Goal: Information Seeking & Learning: Learn about a topic

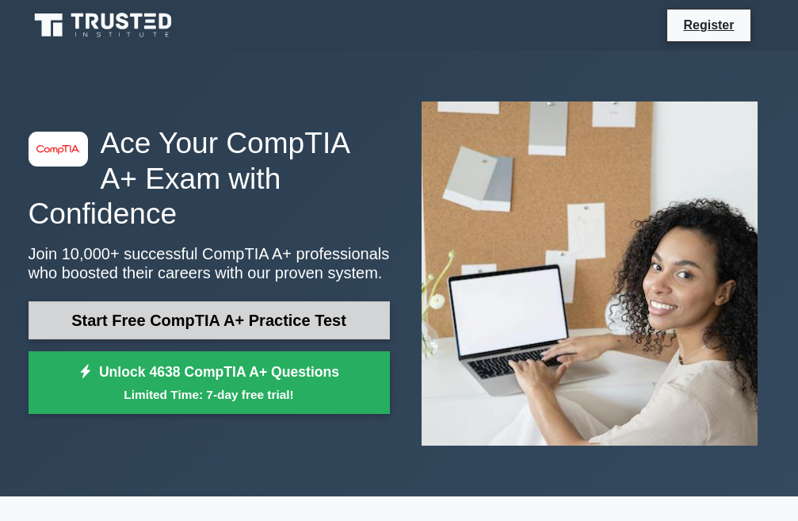
click at [153, 304] on link "Start Free CompTIA A+ Practice Test" at bounding box center [209, 320] width 361 height 38
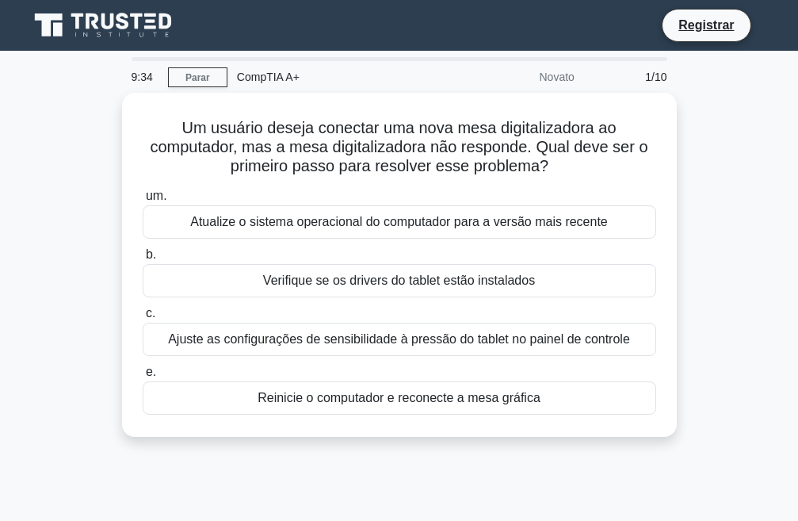
click at [687, 212] on div "Um usuário deseja conectar uma nova mesa digitalizadora ao computador, mas a me…" at bounding box center [399, 274] width 761 height 363
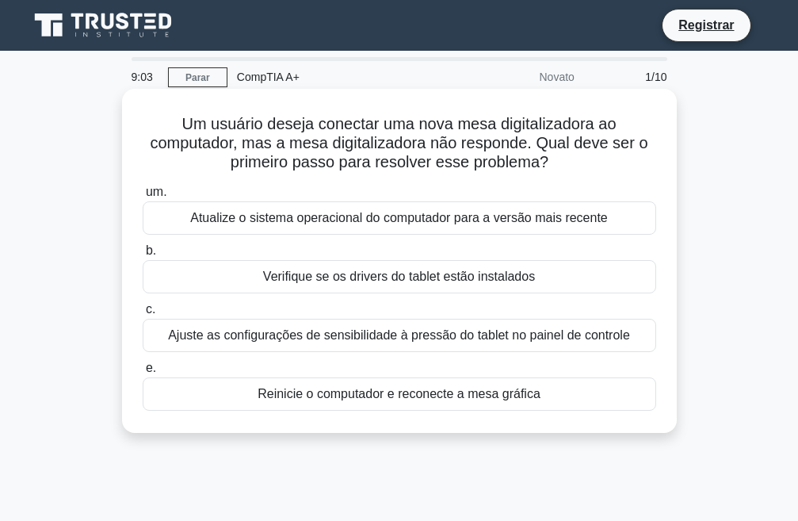
click at [341, 390] on font "Reinicie o computador e reconecte a mesa gráfica" at bounding box center [398, 393] width 283 height 13
click at [143, 373] on input "e. Reinicie o computador e reconecte a mesa gráfica" at bounding box center [143, 368] width 0 height 10
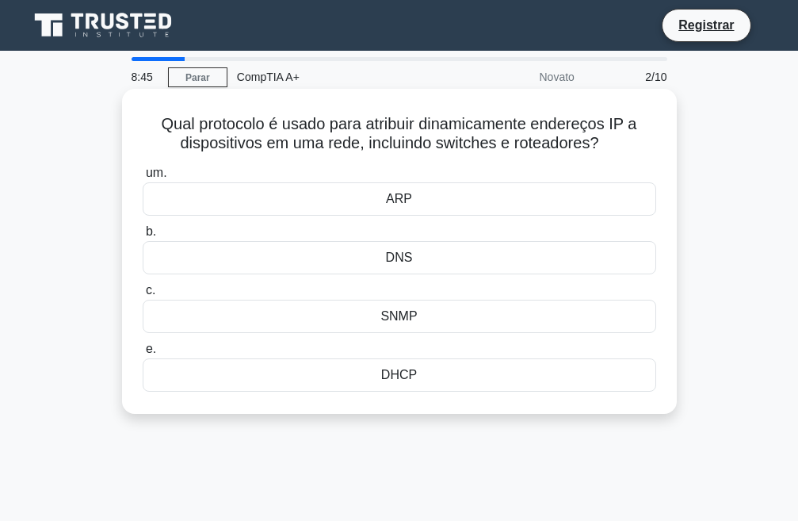
click at [404, 381] on font "DHCP" at bounding box center [399, 374] width 36 height 13
click at [143, 354] on input "e. DHCP" at bounding box center [143, 349] width 0 height 10
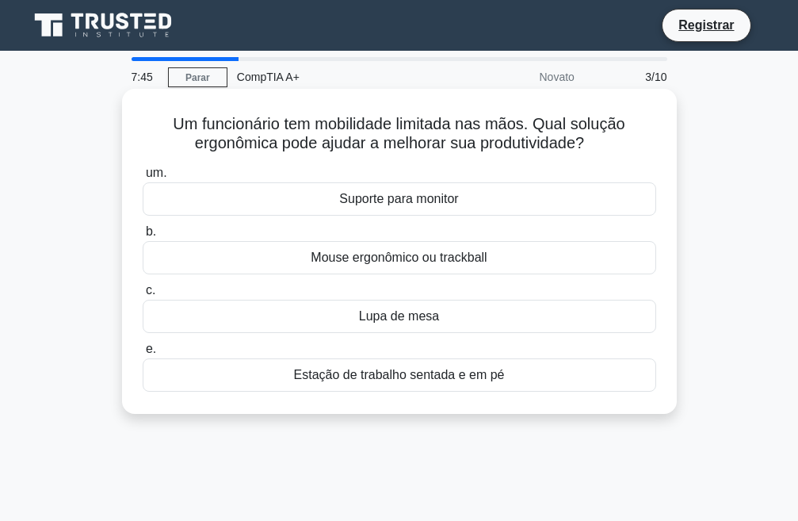
click at [339, 259] on font "Mouse ergonômico ou trackball" at bounding box center [399, 256] width 176 height 13
click at [143, 237] on input "b. Mouse ergonômico ou trackball" at bounding box center [143, 232] width 0 height 10
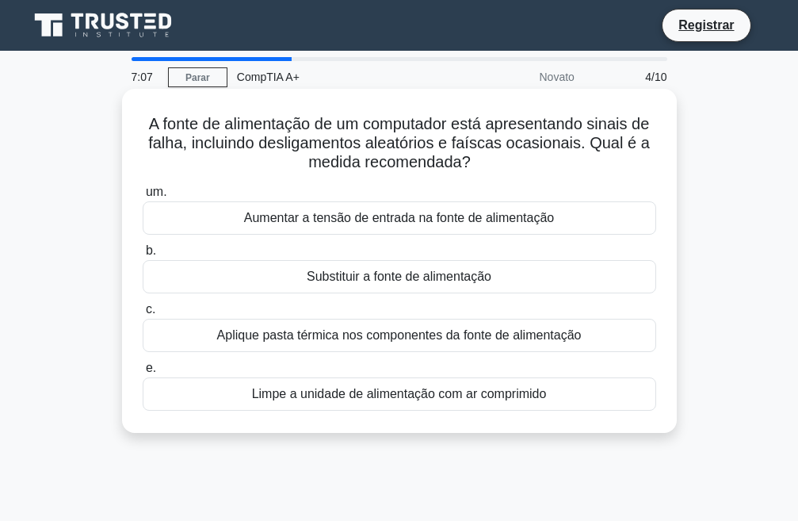
click at [360, 276] on font "Substituir a fonte de alimentação" at bounding box center [399, 275] width 185 height 13
click at [143, 256] on input "b. Substituir a fonte de alimentação" at bounding box center [143, 251] width 0 height 10
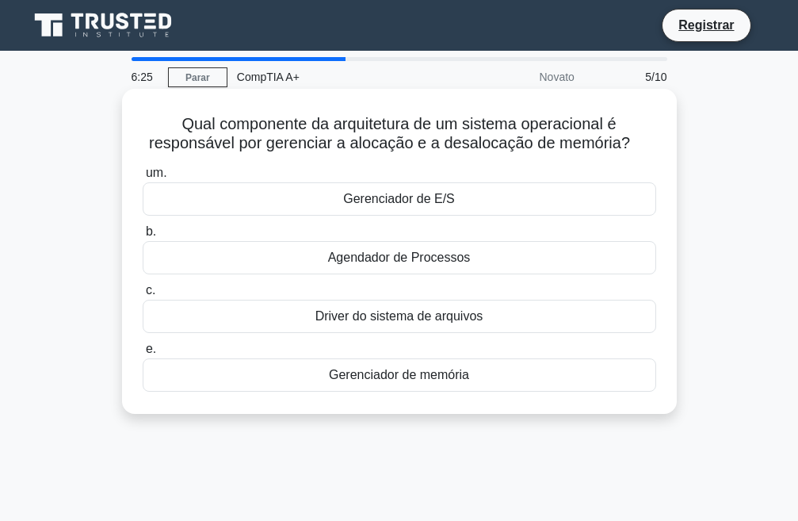
click at [417, 376] on font "Gerenciador de memória" at bounding box center [399, 374] width 140 height 13
click at [143, 354] on input "e. Gerenciador de memória" at bounding box center [143, 349] width 0 height 10
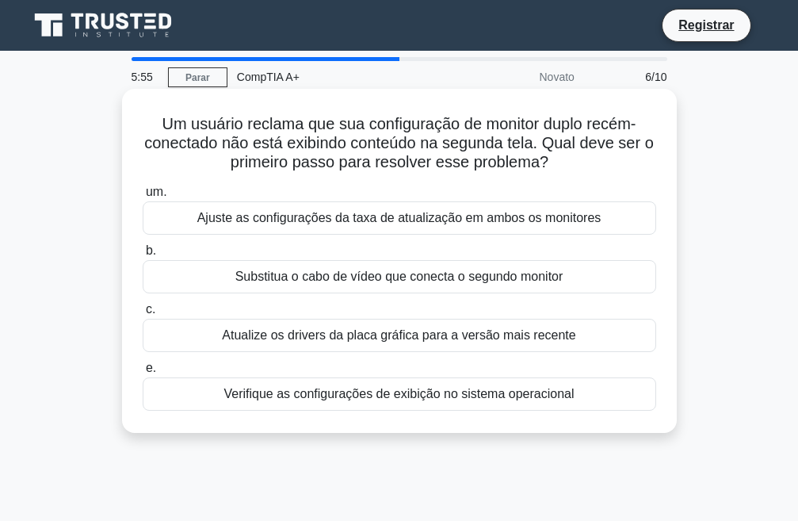
click at [316, 394] on font "Verifique as configurações de exibição no sistema operacional" at bounding box center [398, 393] width 350 height 13
click at [143, 373] on input "e. Verifique as configurações de exibição no sistema operacional" at bounding box center [143, 368] width 0 height 10
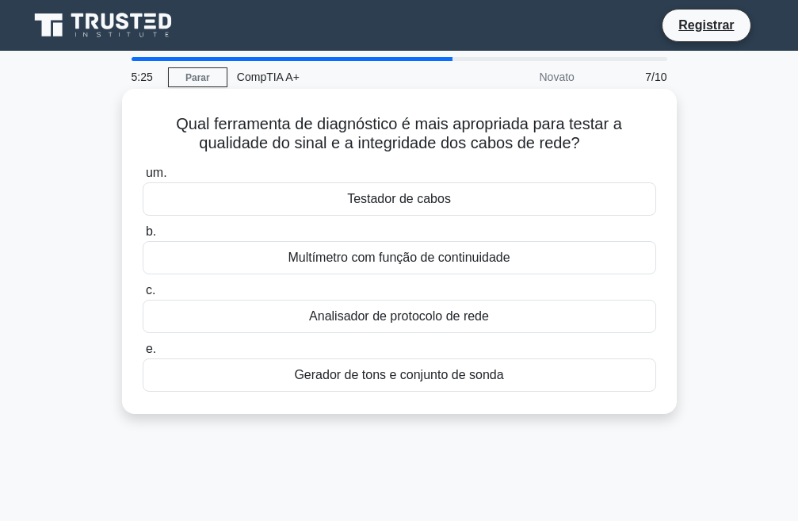
drag, startPoint x: 174, startPoint y: 124, endPoint x: 592, endPoint y: 147, distance: 418.9
click at [592, 147] on h5 "Qual ferramenta de diagnóstico é mais apropriada para testar a qualidade do sin…" at bounding box center [399, 134] width 517 height 40
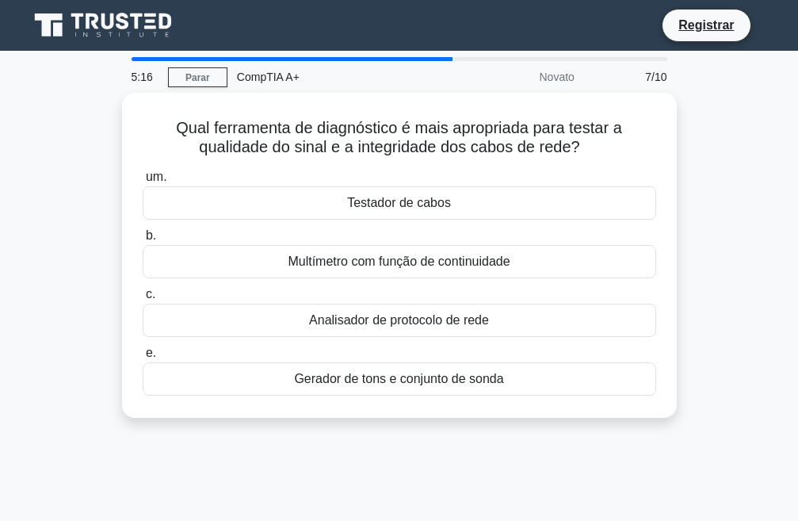
click at [704, 168] on div "Qual ferramenta de diagnóstico é mais apropriada para testar a qualidade do sin…" at bounding box center [399, 265] width 761 height 344
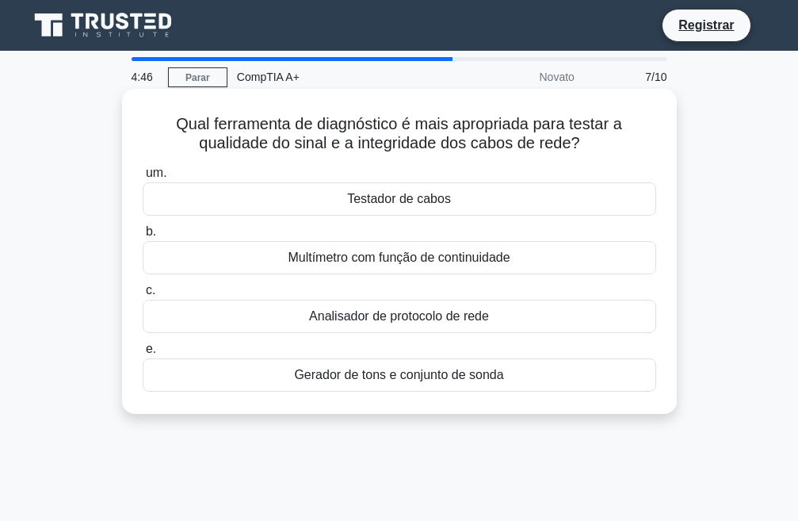
click at [406, 199] on font "Testador de cabos" at bounding box center [399, 198] width 104 height 13
click at [143, 178] on input "um. Testador de cabos" at bounding box center [143, 173] width 0 height 10
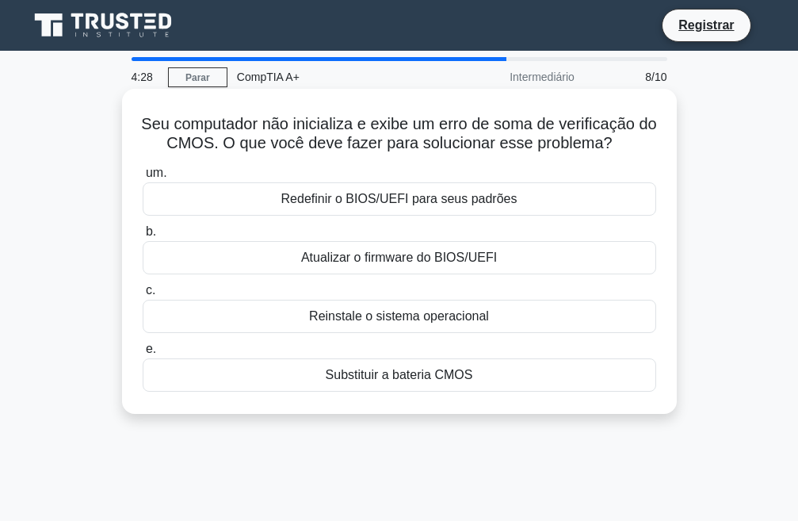
drag, startPoint x: 150, startPoint y: 125, endPoint x: 630, endPoint y: 141, distance: 480.4
click at [630, 141] on h5 "Seu computador não inicializa e exibe um erro de soma de verificação do CMOS. O…" at bounding box center [399, 134] width 517 height 40
click at [355, 199] on font "Redefinir o BIOS/UEFI para seus padrões" at bounding box center [399, 198] width 236 height 13
click at [143, 178] on input "um. Redefinir o BIOS/UEFI para seus padrões" at bounding box center [143, 173] width 0 height 10
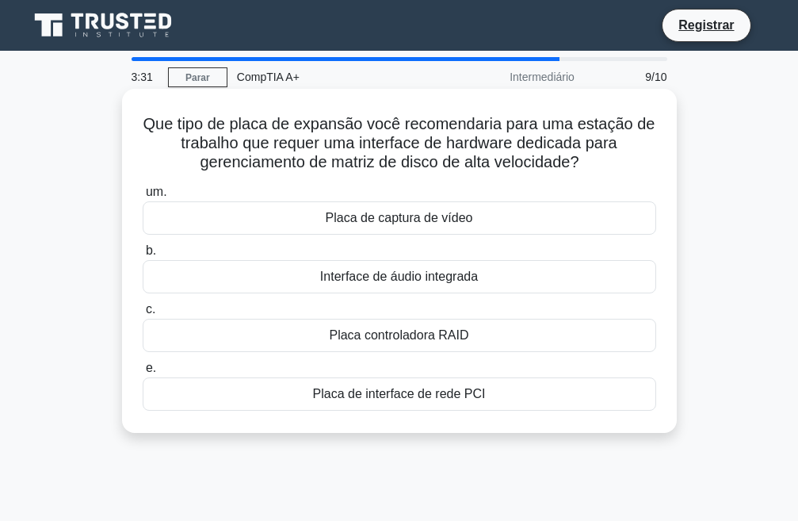
drag, startPoint x: 139, startPoint y: 124, endPoint x: 594, endPoint y: 161, distance: 457.0
click at [594, 161] on div "Que tipo de placa de expansão você recomendaria para uma estação de trabalho qu…" at bounding box center [399, 260] width 542 height 331
click at [419, 333] on font "Placa controladora RAID" at bounding box center [398, 334] width 139 height 13
click at [143, 315] on input "c. Placa controladora RAID" at bounding box center [143, 309] width 0 height 10
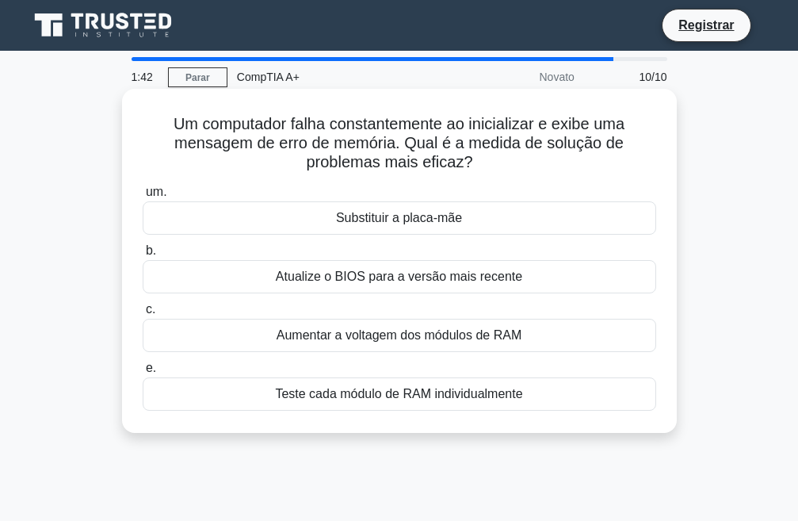
drag, startPoint x: 165, startPoint y: 123, endPoint x: 482, endPoint y: 162, distance: 320.2
click at [482, 162] on h5 "Um computador falha constantemente ao inicializar e exibe uma mensagem de erro …" at bounding box center [399, 143] width 517 height 59
click at [444, 395] on font "Teste cada módulo de RAM individualmente" at bounding box center [398, 393] width 247 height 13
click at [143, 373] on input "e. Teste cada módulo de RAM individualmente" at bounding box center [143, 368] width 0 height 10
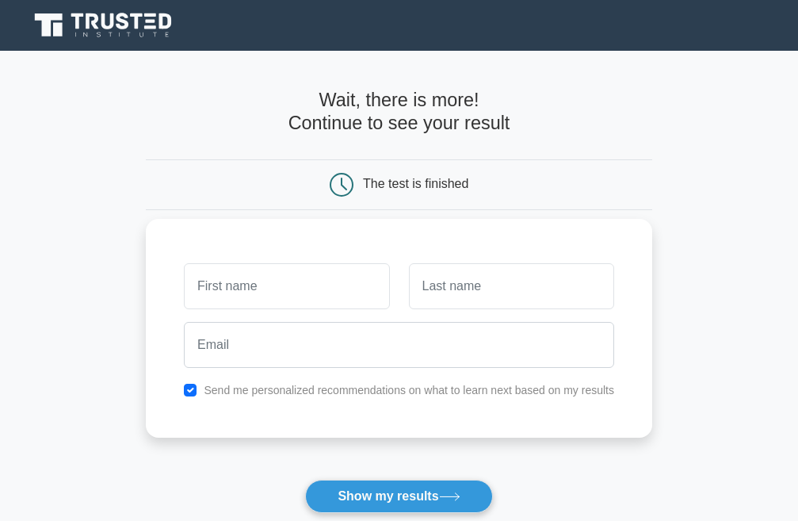
click at [273, 292] on input "text" at bounding box center [286, 286] width 205 height 46
type input "cadio"
click at [468, 296] on input "text" at bounding box center [511, 286] width 205 height 46
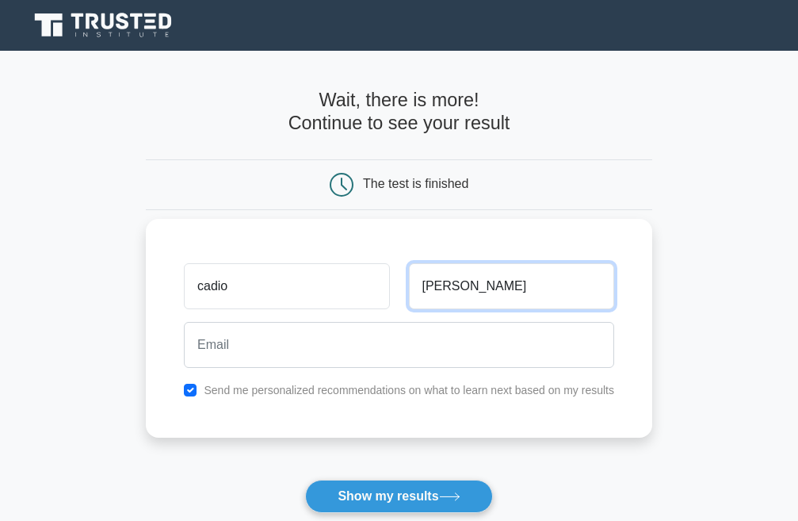
type input "pombo"
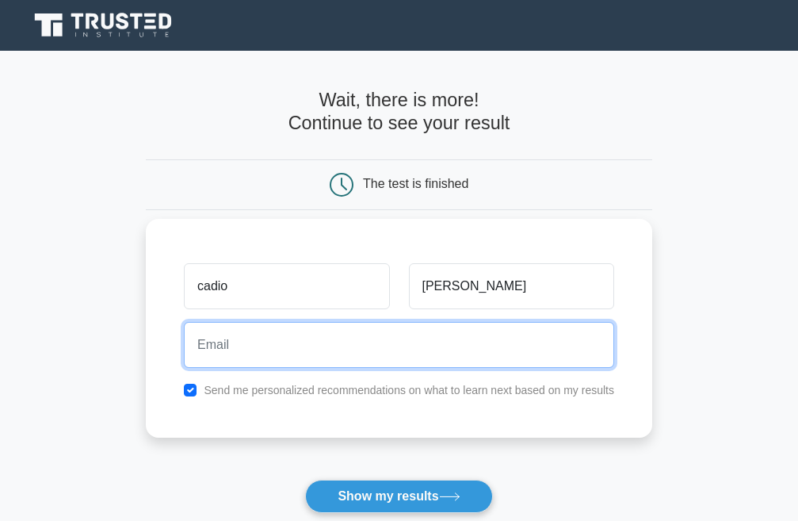
click at [406, 357] on input "email" at bounding box center [399, 345] width 430 height 46
click at [238, 349] on input "jesuseud" at bounding box center [399, 345] width 430 height 46
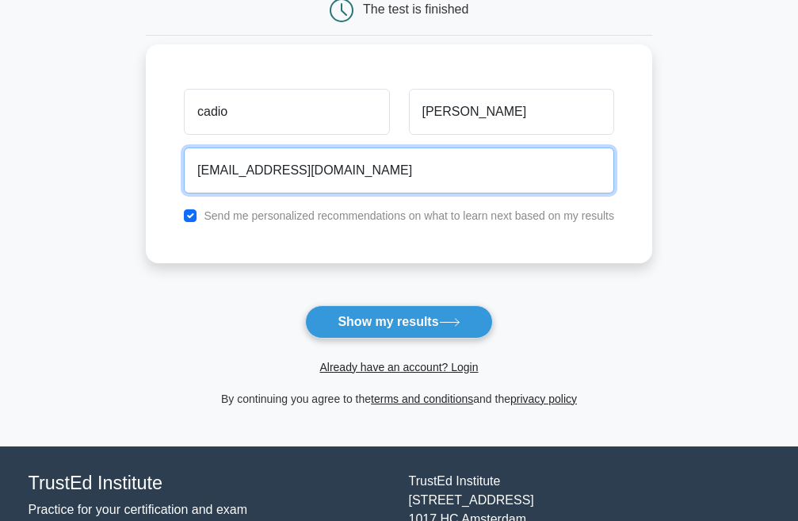
scroll to position [238, 0]
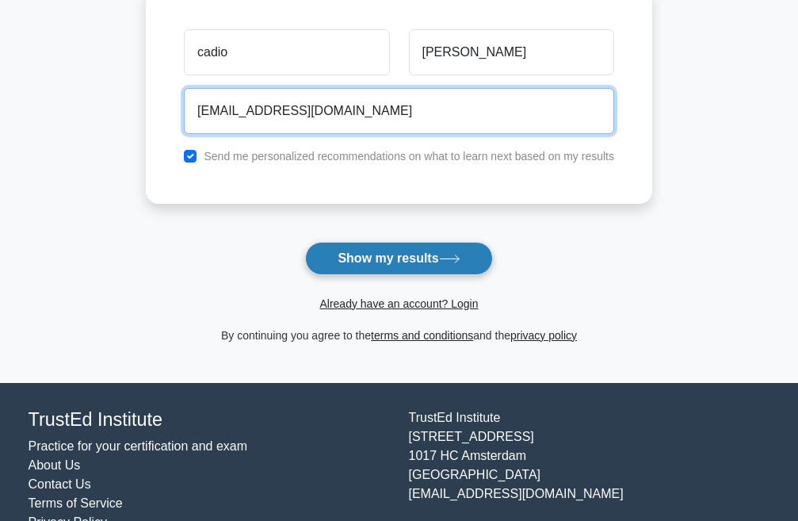
type input "jesuseucadio@gmail.com"
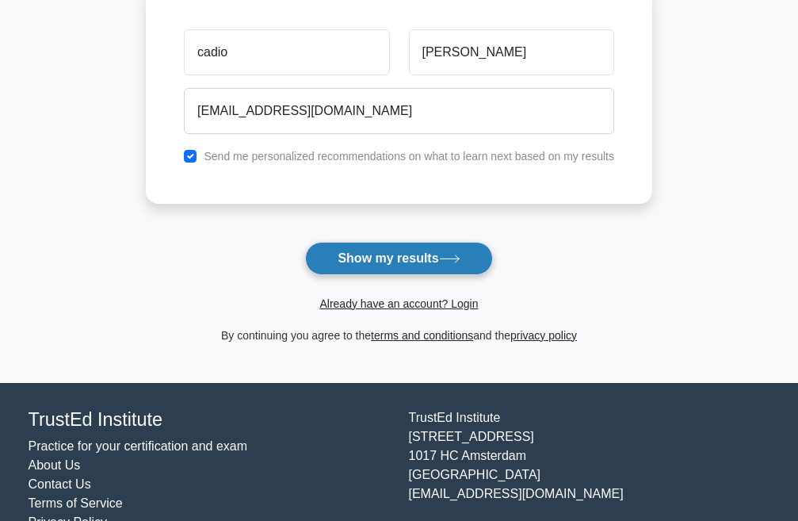
click at [386, 258] on button "Show my results" at bounding box center [398, 258] width 187 height 33
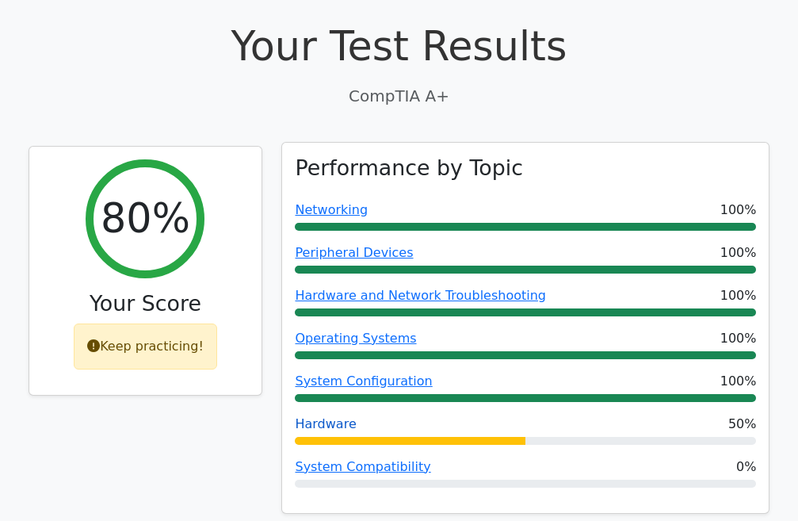
scroll to position [475, 0]
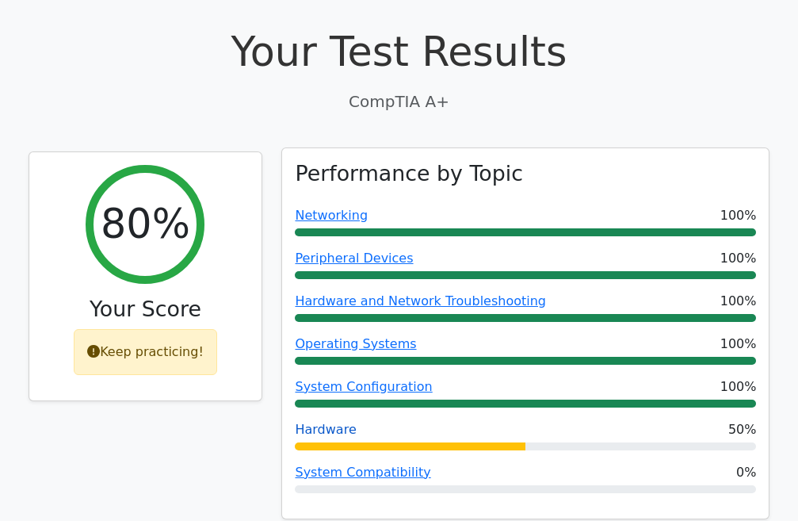
click at [320, 421] on link "Hardware" at bounding box center [325, 428] width 61 height 15
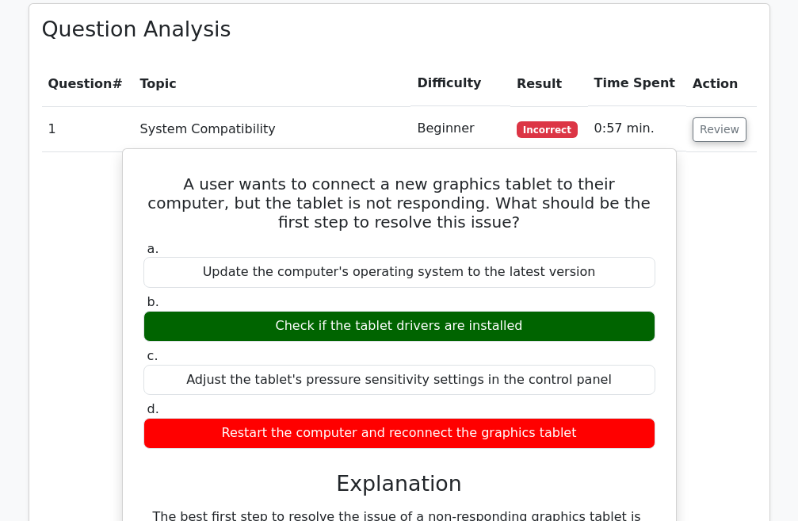
scroll to position [1188, 0]
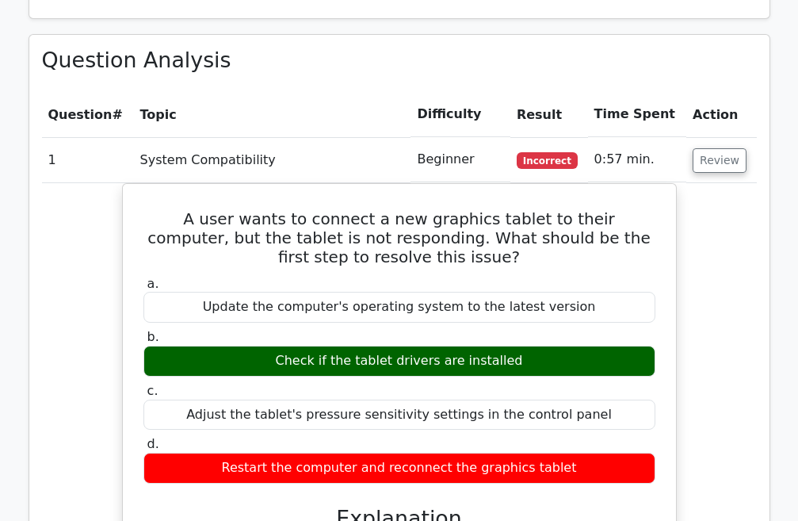
drag, startPoint x: 54, startPoint y: 257, endPoint x: 93, endPoint y: 202, distance: 68.2
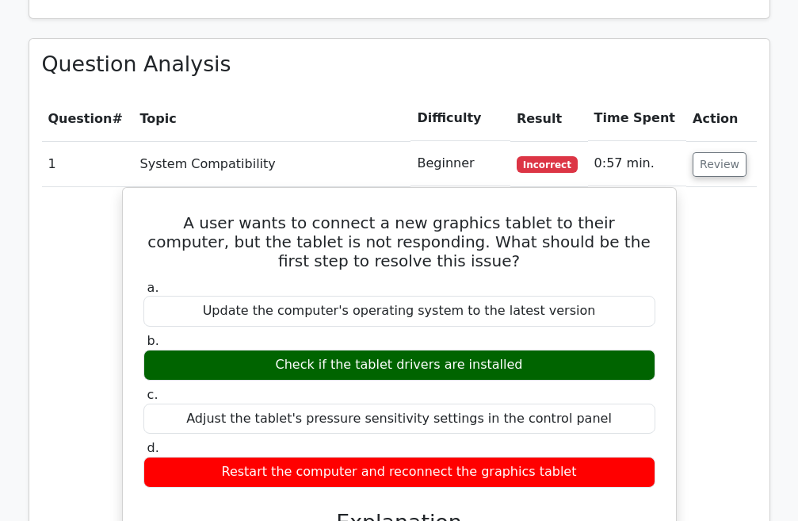
drag, startPoint x: 74, startPoint y: 202, endPoint x: 0, endPoint y: 269, distance: 99.8
click at [0, 269] on main "image/svg+xml Go Premium CompTIA A+ Preparation Package (2025) 4638 Superior-gr…" at bounding box center [399, 471] width 798 height 3219
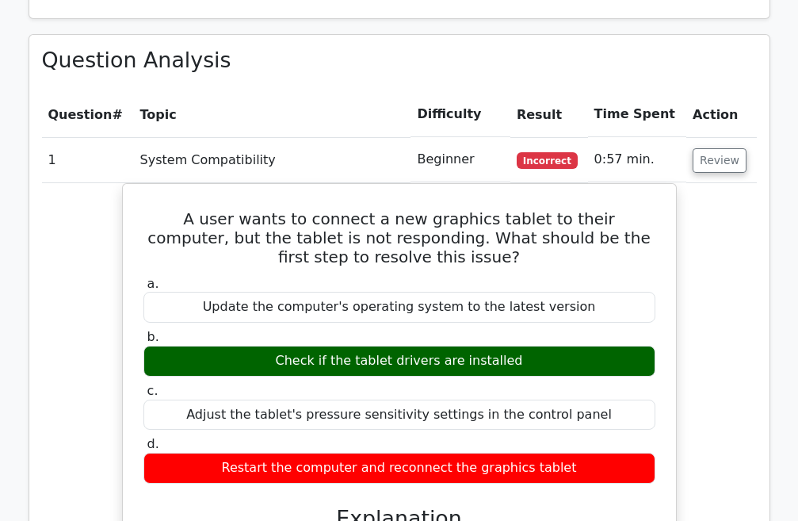
drag, startPoint x: 2, startPoint y: 269, endPoint x: 99, endPoint y: 231, distance: 104.3
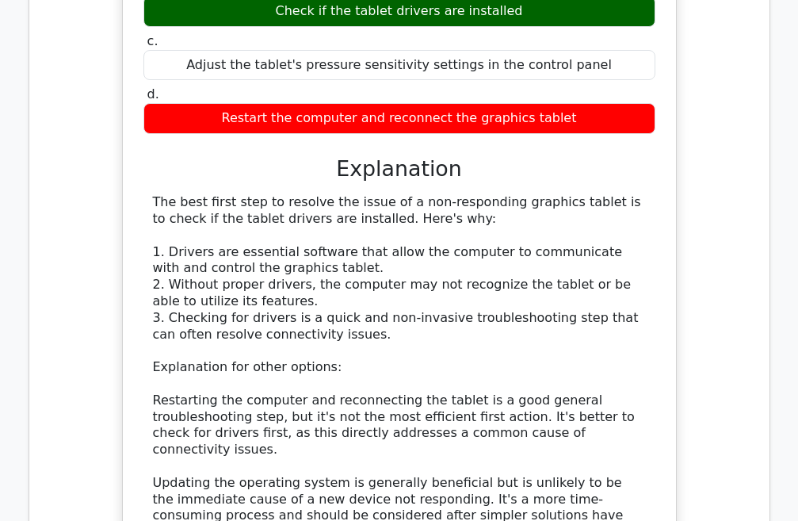
scroll to position [1505, 0]
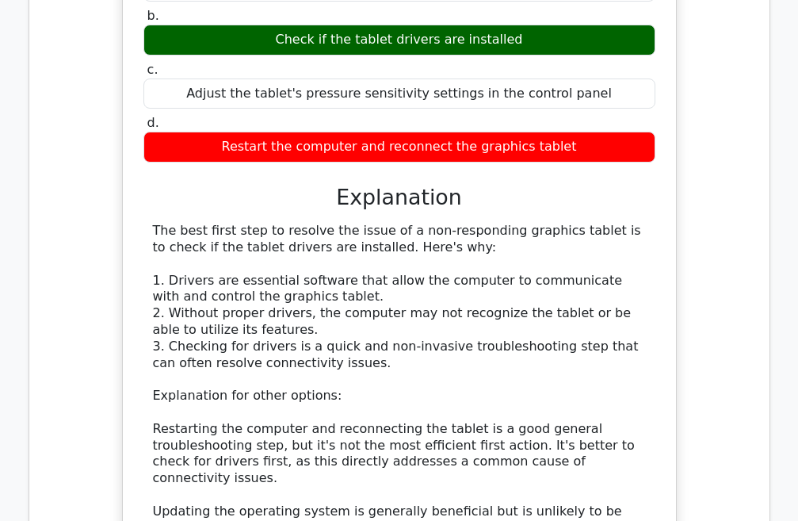
drag, startPoint x: 142, startPoint y: 177, endPoint x: 531, endPoint y: 204, distance: 390.0
click at [531, 223] on div "The best first step to resolve the issue of a non-responding graphics tablet is…" at bounding box center [399, 429] width 493 height 412
click at [286, 185] on h3 "Explanation" at bounding box center [399, 197] width 493 height 25
drag, startPoint x: 286, startPoint y: 152, endPoint x: 200, endPoint y: 209, distance: 103.5
click at [200, 223] on div "The best first step to resolve the issue of a non-responding graphics tablet is…" at bounding box center [399, 429] width 493 height 412
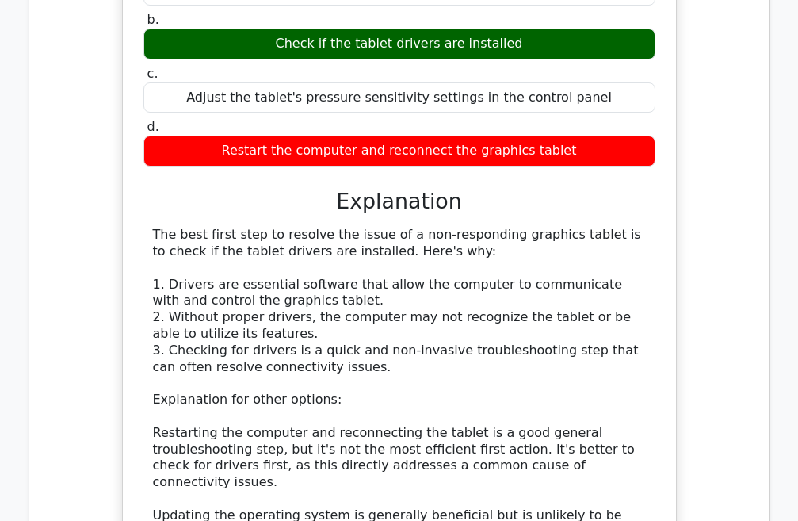
drag, startPoint x: 186, startPoint y: 258, endPoint x: 69, endPoint y: 275, distance: 118.4
click at [69, 275] on div "A user wants to connect a new graphics tablet to their computer, but the tablet…" at bounding box center [399, 294] width 715 height 857
click at [73, 256] on div "A user wants to connect a new graphics tablet to their computer, but the tablet…" at bounding box center [399, 294] width 715 height 857
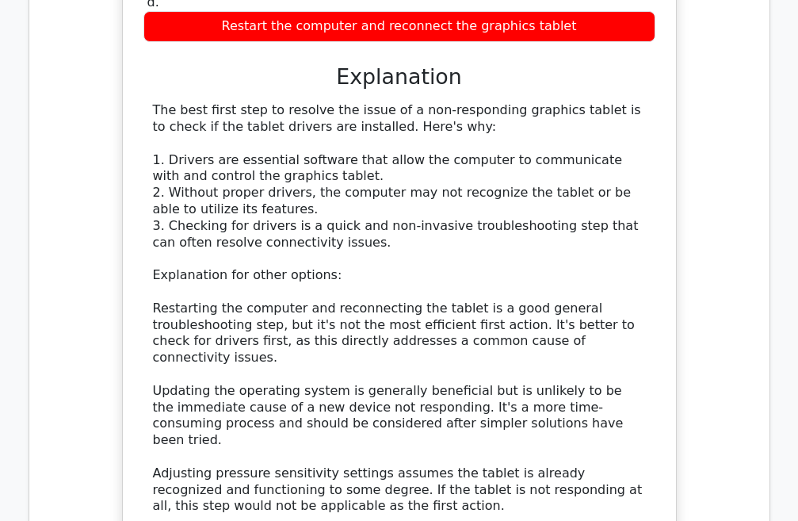
scroll to position [1664, 0]
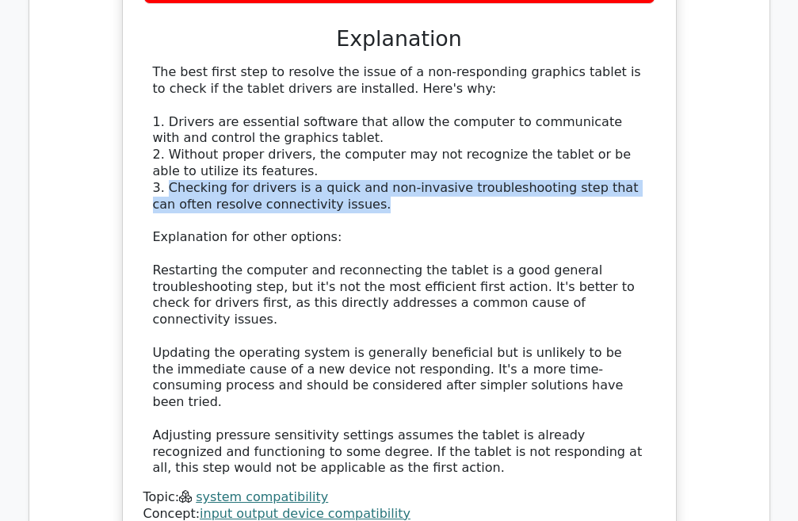
drag, startPoint x: 166, startPoint y: 135, endPoint x: 301, endPoint y: 147, distance: 135.1
click at [311, 147] on div "The best first step to resolve the issue of a non-responding graphics tablet is…" at bounding box center [399, 270] width 493 height 412
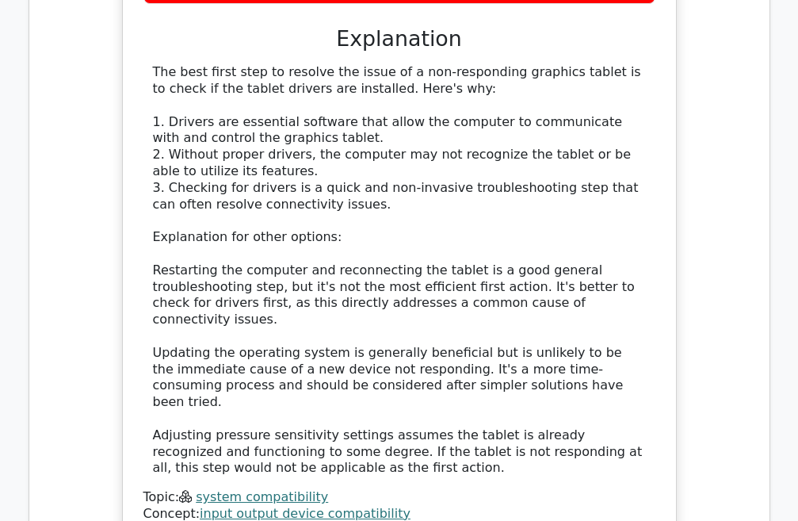
click at [239, 116] on div "The best first step to resolve the issue of a non-responding graphics tablet is…" at bounding box center [399, 270] width 493 height 412
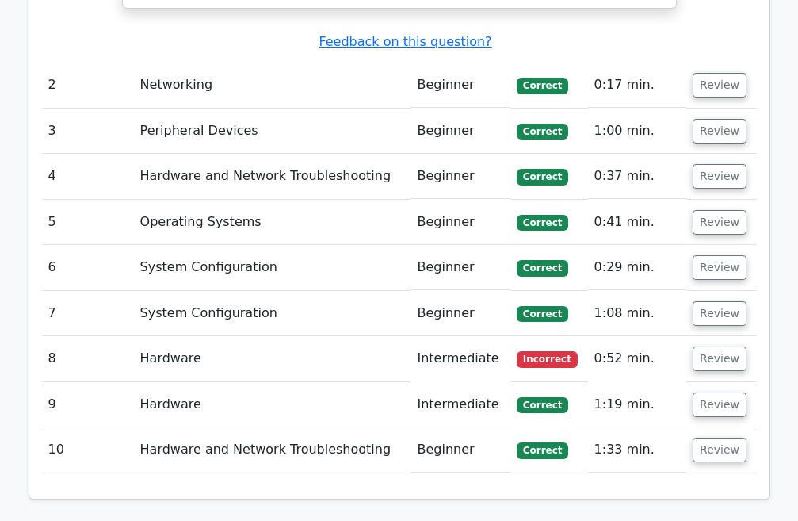
scroll to position [2218, 0]
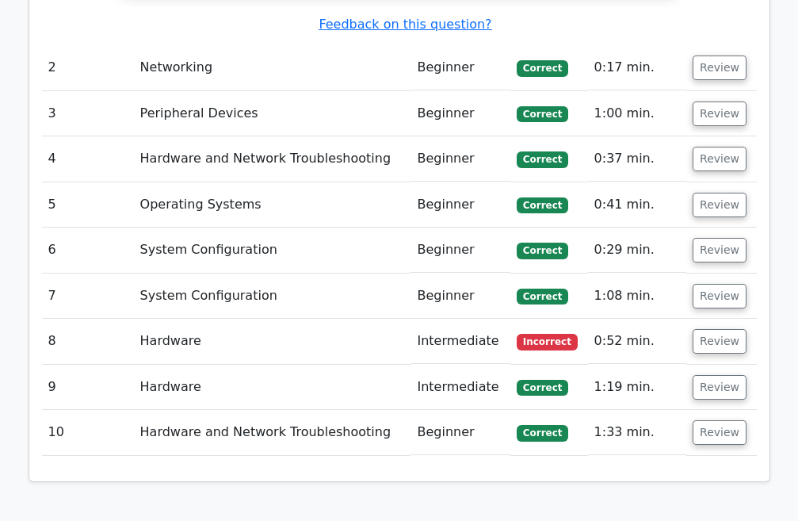
click at [286, 318] on td "Hardware" at bounding box center [272, 340] width 277 height 45
click at [147, 318] on td "Hardware" at bounding box center [272, 340] width 277 height 45
click at [165, 318] on td "Hardware" at bounding box center [272, 340] width 277 height 45
click at [723, 329] on button "Review" at bounding box center [719, 341] width 54 height 25
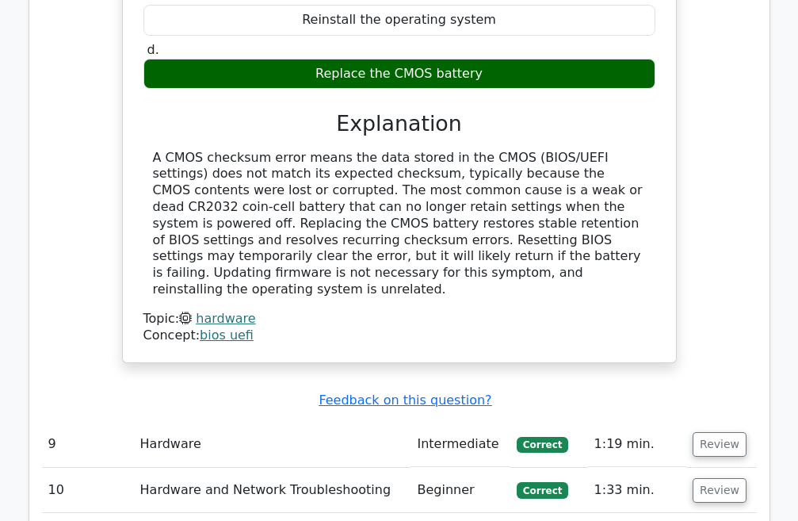
scroll to position [2773, 0]
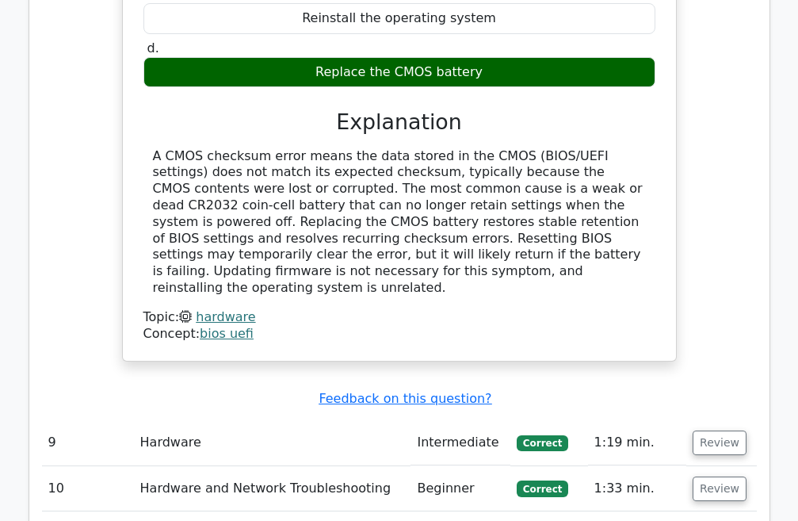
drag, startPoint x: 148, startPoint y: 139, endPoint x: 144, endPoint y: 74, distance: 64.3
click at [144, 148] on div "A CMOS checksum error means the data stored in the CMOS (BIOS/UEFI settings) do…" at bounding box center [399, 222] width 512 height 148
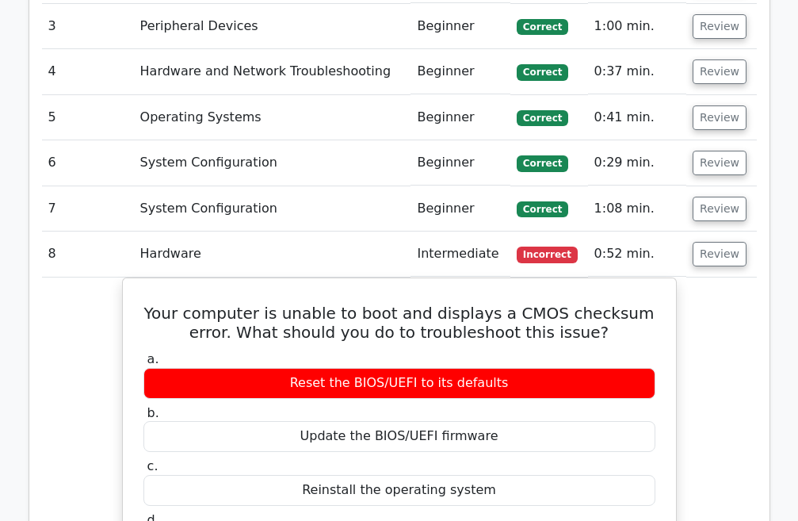
scroll to position [2218, 0]
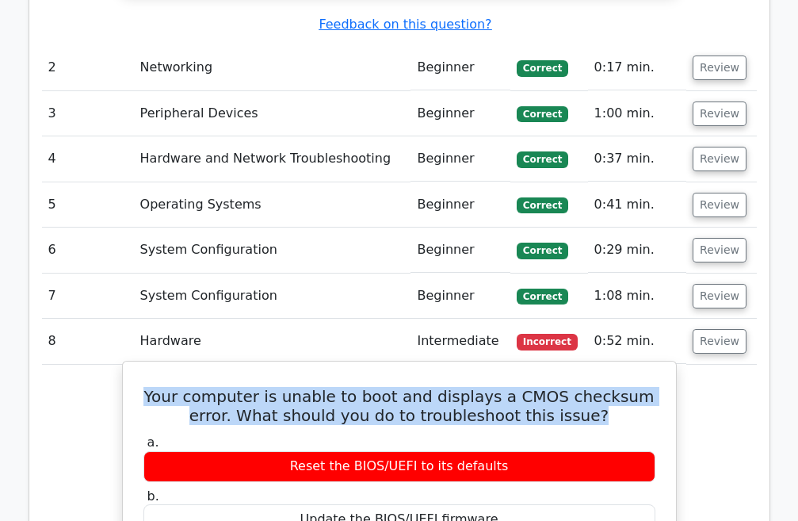
drag, startPoint x: 144, startPoint y: 303, endPoint x: 588, endPoint y: 332, distance: 444.6
click at [588, 387] on h5 "Your computer is unable to boot and displays a CMOS checksum error. What should…" at bounding box center [399, 406] width 515 height 38
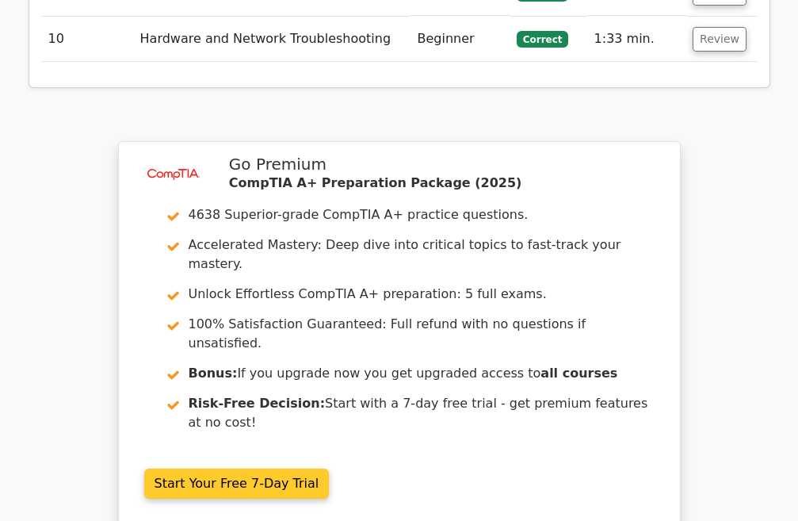
scroll to position [3397, 0]
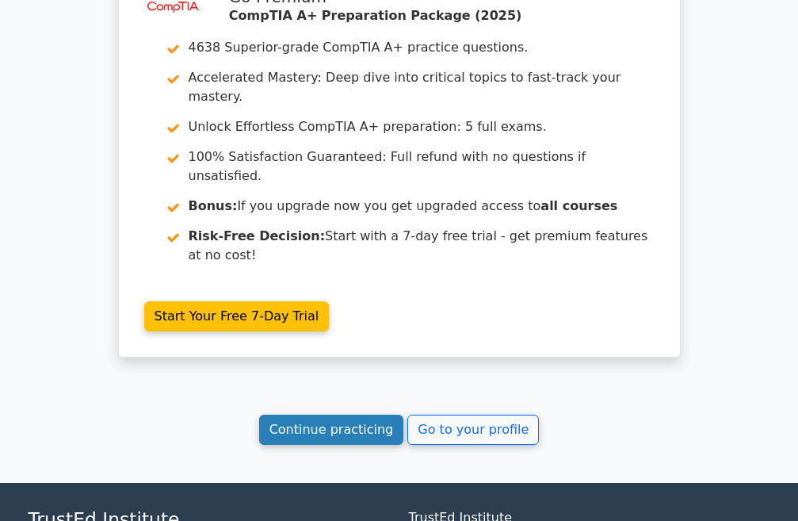
click at [342, 414] on link "Continue practicing" at bounding box center [331, 429] width 145 height 30
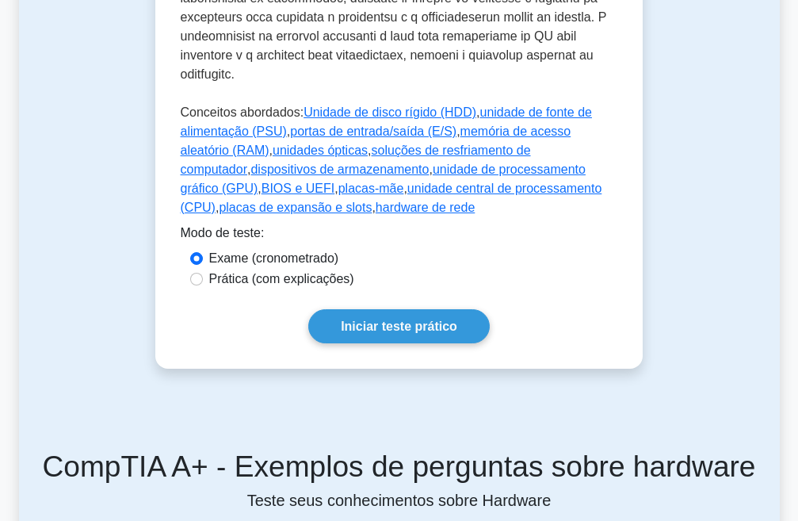
scroll to position [951, 0]
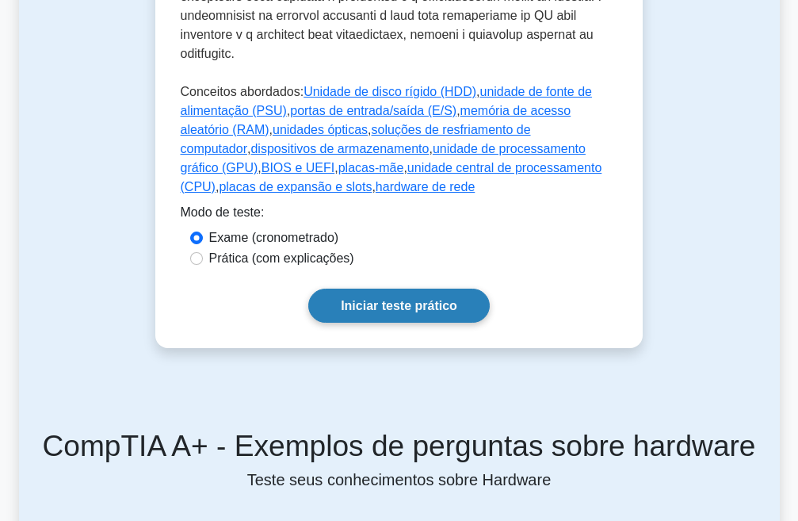
click at [376, 299] on font "Iniciar teste prático" at bounding box center [399, 305] width 116 height 13
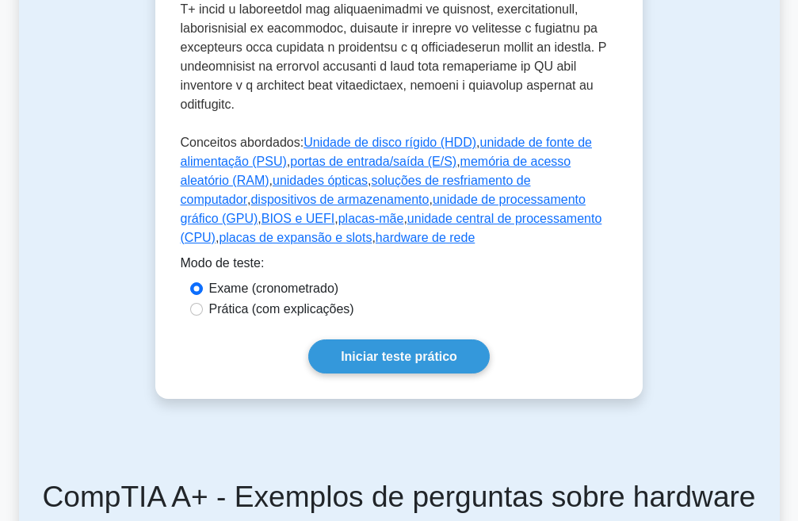
scroll to position [871, 0]
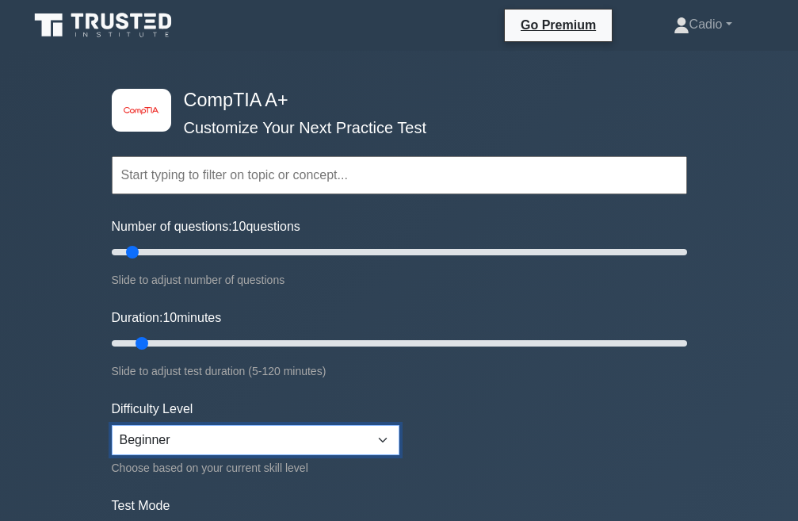
click at [251, 437] on select "Beginner Intermediate Expert" at bounding box center [256, 440] width 288 height 30
select select "intermediate"
click at [112, 425] on select "Beginner Intermediate Expert" at bounding box center [256, 440] width 288 height 30
drag, startPoint x: 196, startPoint y: 479, endPoint x: 62, endPoint y: 443, distance: 139.5
click at [62, 443] on div "image/svg+xml CompTIA A+ Customize Your Next Practice Test Topics Hardware Oper…" at bounding box center [399, 517] width 798 height 932
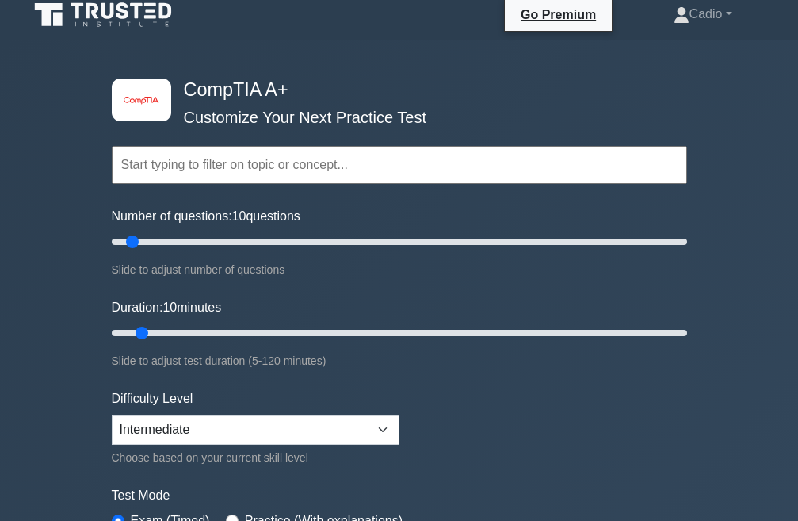
scroll to position [79, 0]
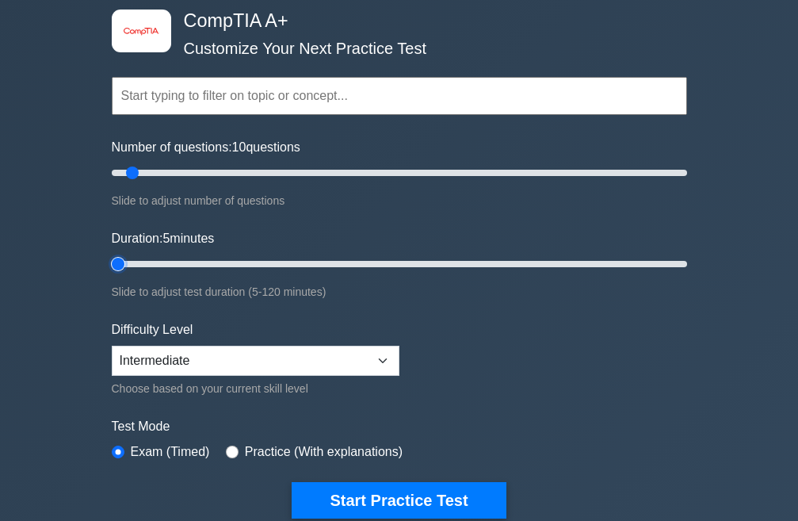
drag, startPoint x: 139, startPoint y: 265, endPoint x: 124, endPoint y: 265, distance: 15.9
type input "5"
click at [124, 265] on input "Duration: 5 minutes" at bounding box center [399, 263] width 575 height 19
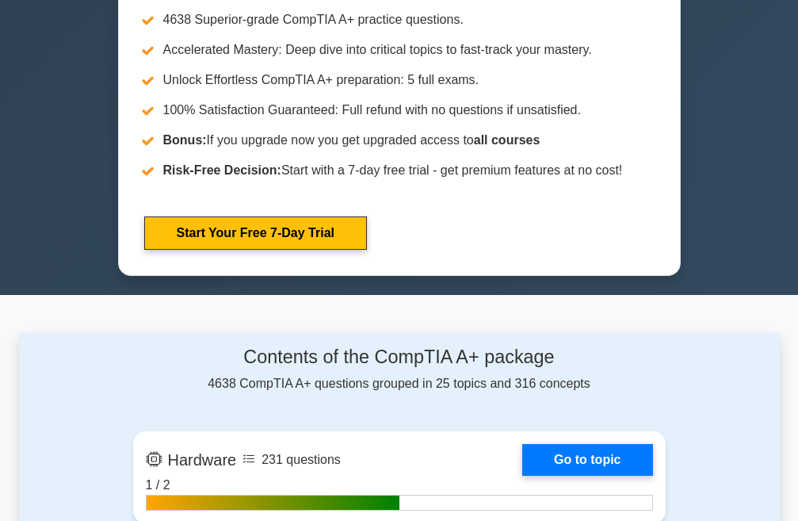
scroll to position [475, 0]
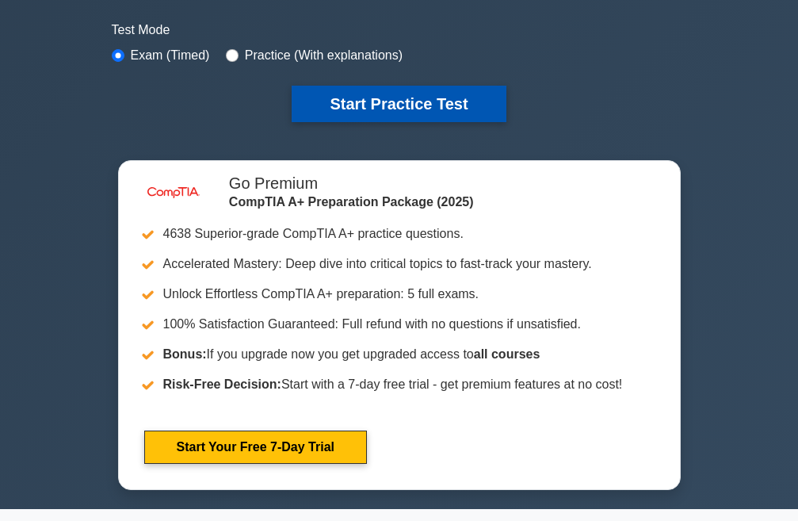
click at [341, 111] on button "Start Practice Test" at bounding box center [399, 104] width 214 height 36
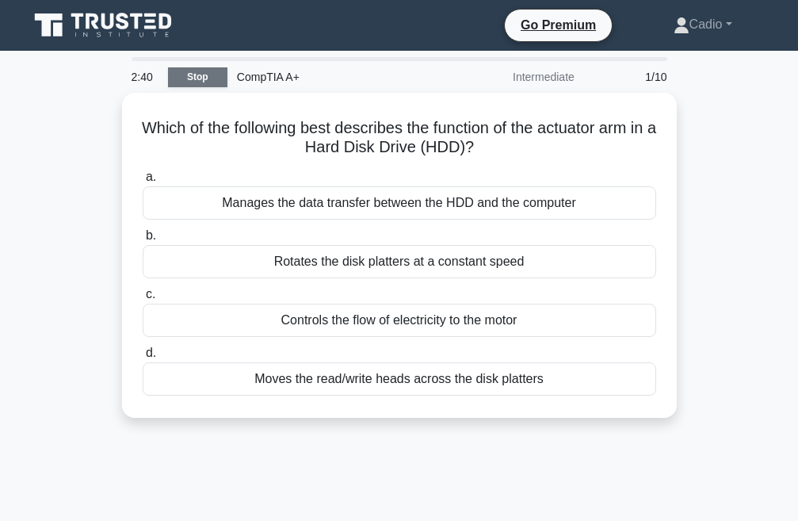
click at [198, 71] on link "Stop" at bounding box center [197, 77] width 59 height 20
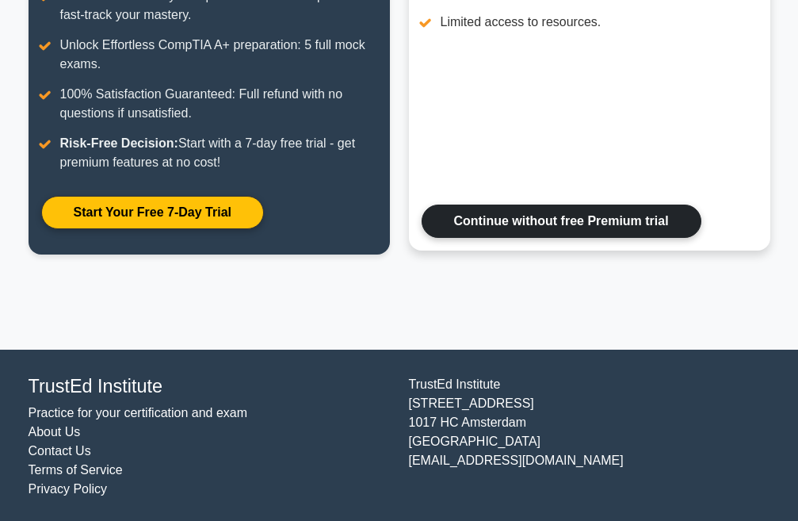
scroll to position [326, 0]
